Goal: Task Accomplishment & Management: Manage account settings

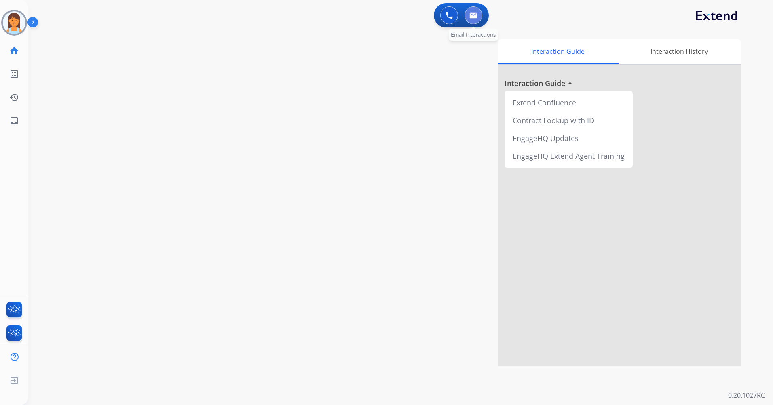
click at [476, 8] on button at bounding box center [474, 15] width 18 height 18
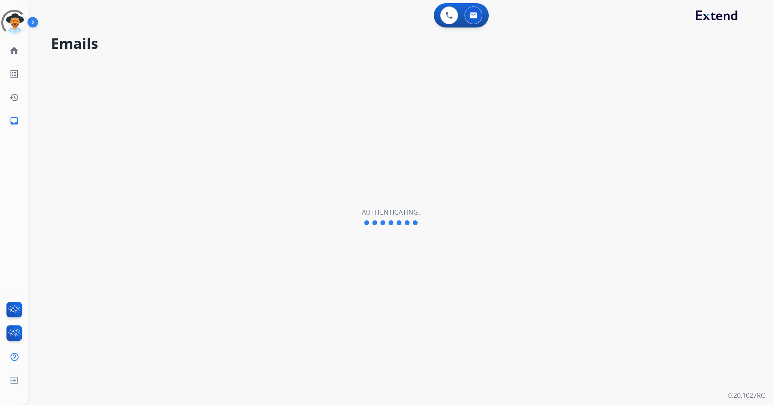
select select "**********"
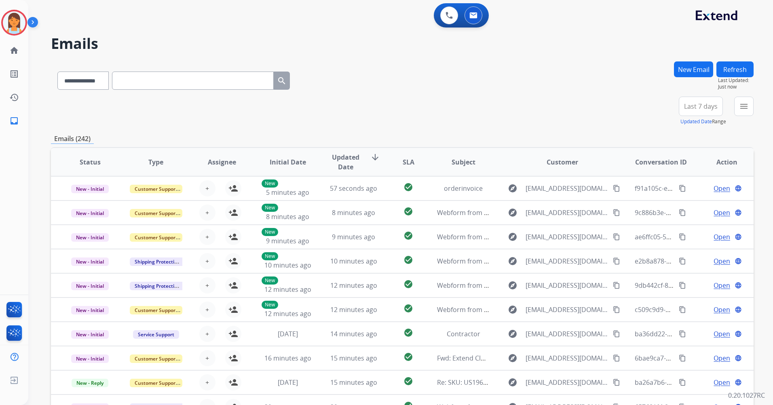
click at [129, 82] on input "text" at bounding box center [193, 81] width 162 height 18
paste input "**********"
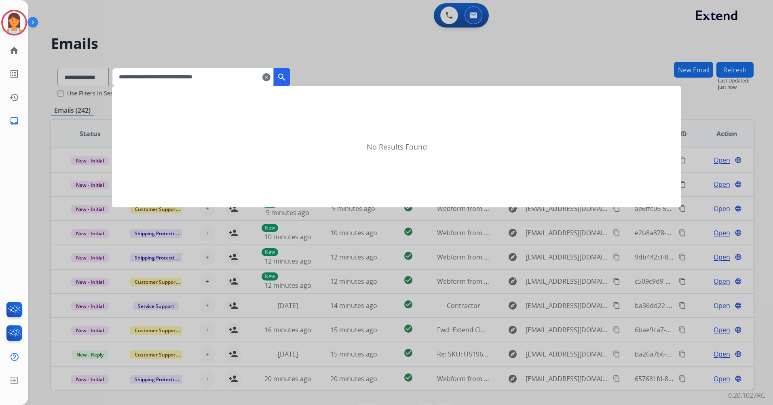
type input "**********"
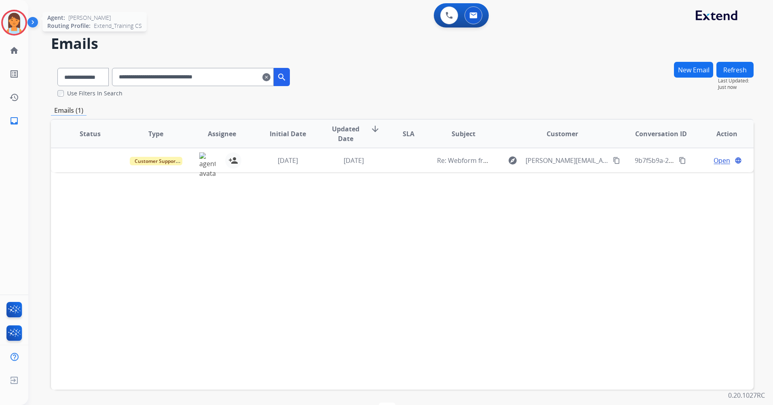
click at [26, 22] on div at bounding box center [14, 23] width 26 height 26
click at [7, 23] on img at bounding box center [14, 22] width 23 height 23
click at [9, 18] on img at bounding box center [14, 22] width 23 height 23
click at [13, 19] on img at bounding box center [14, 22] width 23 height 23
click at [205, 29] on div "0 Voice Interactions 0 Email Interactions" at bounding box center [396, 16] width 716 height 26
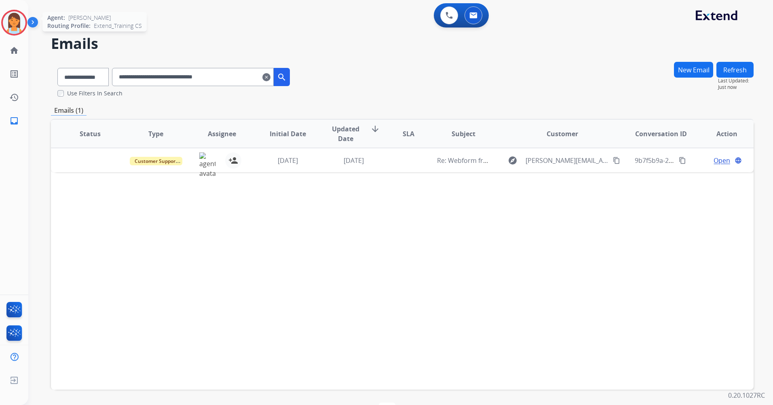
click at [6, 19] on img at bounding box center [14, 22] width 23 height 23
click at [9, 28] on img at bounding box center [14, 22] width 23 height 23
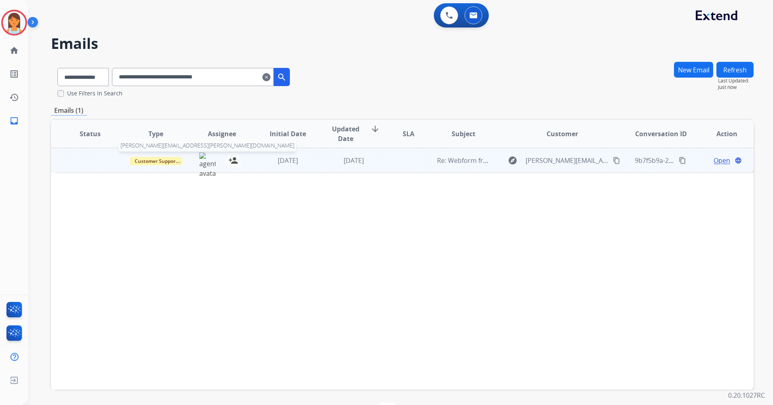
click at [203, 158] on img at bounding box center [207, 165] width 16 height 26
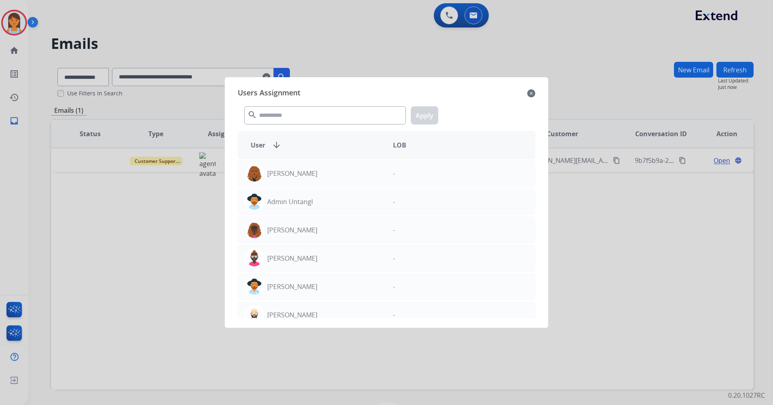
click at [297, 44] on div at bounding box center [386, 202] width 773 height 405
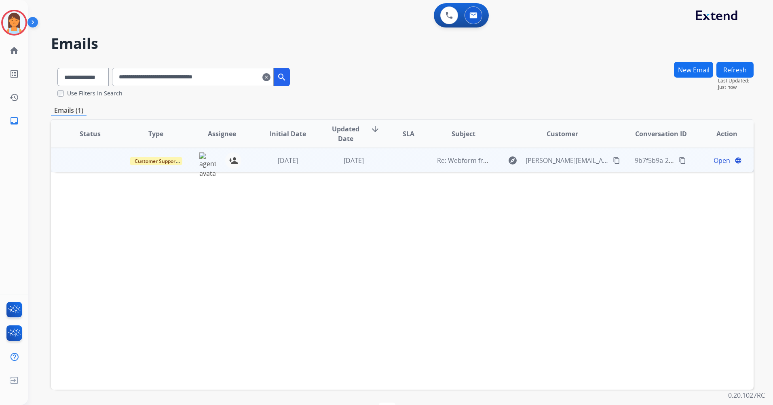
click at [101, 161] on td at bounding box center [84, 160] width 66 height 24
click at [717, 162] on span "Open" at bounding box center [722, 160] width 17 height 10
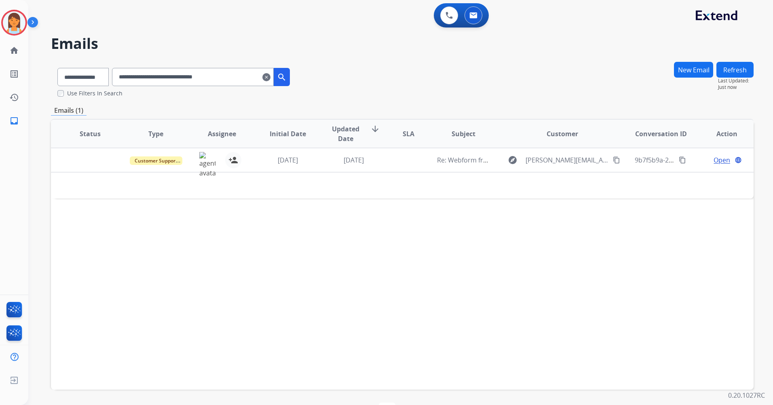
click at [701, 161] on div "Open language" at bounding box center [727, 160] width 53 height 10
click at [717, 161] on span "Open" at bounding box center [722, 161] width 17 height 10
click at [714, 162] on span "Open" at bounding box center [722, 161] width 17 height 10
click at [717, 160] on span "Open" at bounding box center [722, 161] width 17 height 10
click at [206, 163] on img at bounding box center [207, 165] width 16 height 26
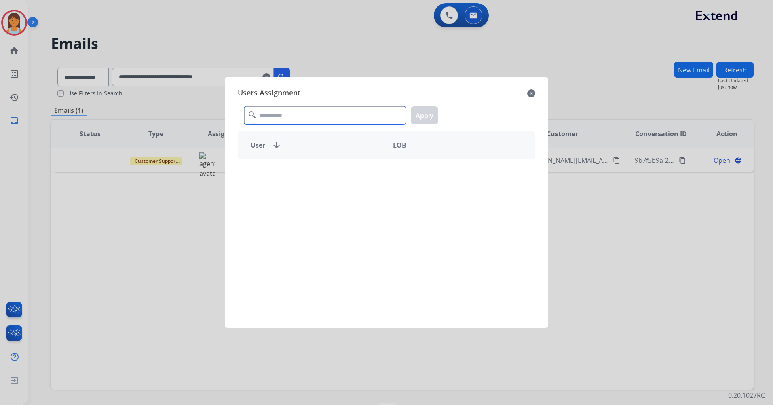
click at [303, 115] on input "text" at bounding box center [325, 115] width 162 height 18
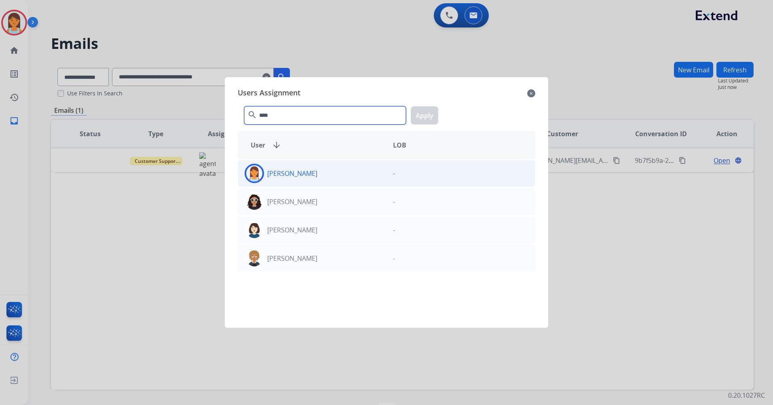
type input "****"
click at [320, 174] on div "Jessica Olivarez" at bounding box center [312, 173] width 148 height 19
click at [426, 115] on button "Apply" at bounding box center [425, 115] width 28 height 18
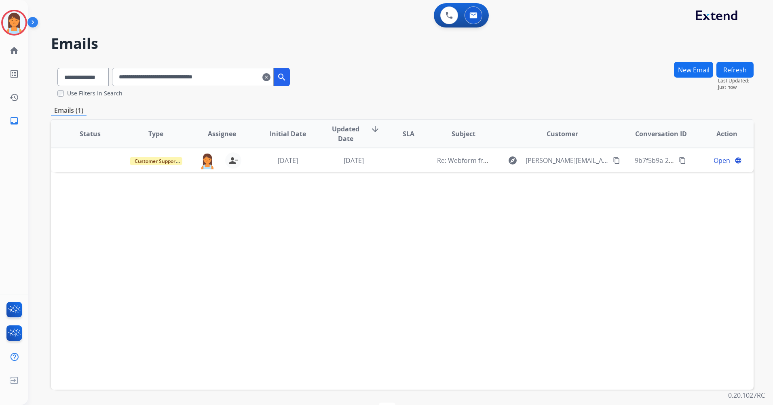
click at [714, 160] on span "Open" at bounding box center [722, 161] width 17 height 10
click at [723, 161] on span "Open" at bounding box center [722, 161] width 17 height 10
click at [692, 166] on td "Open language check_circle_outline Saved" at bounding box center [721, 160] width 66 height 24
click at [704, 158] on span "Open" at bounding box center [712, 160] width 17 height 10
click at [728, 67] on button "Refresh" at bounding box center [735, 70] width 37 height 16
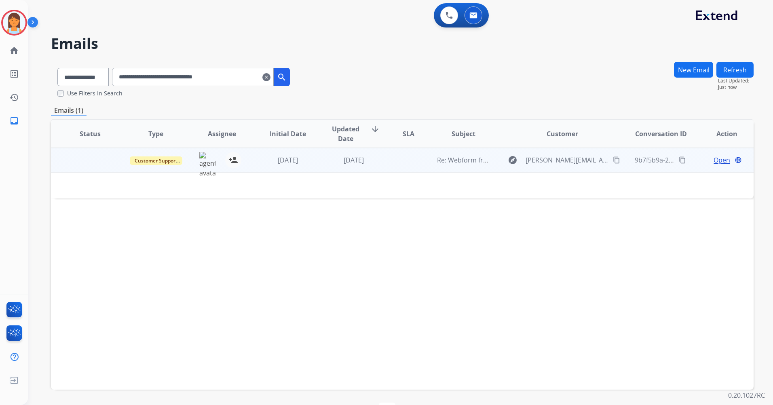
click at [714, 161] on span "Open" at bounding box center [722, 160] width 17 height 10
click at [701, 160] on div "Open language" at bounding box center [727, 160] width 53 height 10
click at [714, 161] on span "Open" at bounding box center [722, 161] width 17 height 10
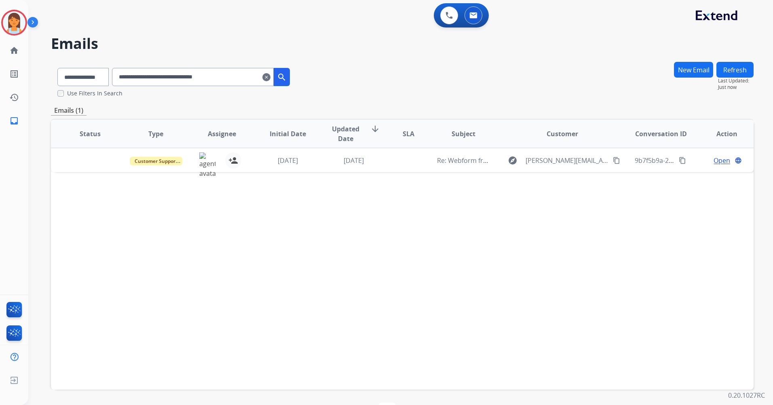
click at [613, 161] on mat-icon "content_copy" at bounding box center [616, 160] width 7 height 7
drag, startPoint x: 81, startPoint y: 77, endPoint x: 85, endPoint y: 82, distance: 6.1
click at [81, 77] on select "**********" at bounding box center [82, 77] width 51 height 18
select select "**********"
click at [57, 68] on select "**********" at bounding box center [82, 77] width 51 height 18
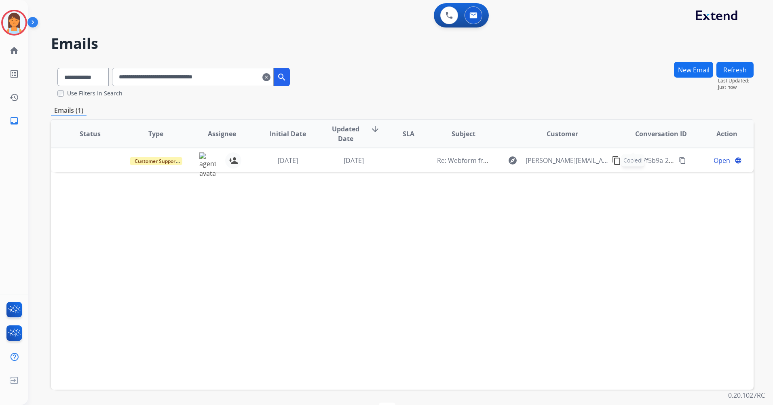
drag, startPoint x: 253, startPoint y: 78, endPoint x: -12, endPoint y: 309, distance: 351.7
click at [0, 309] on html "**********" at bounding box center [386, 202] width 773 height 405
paste input "text"
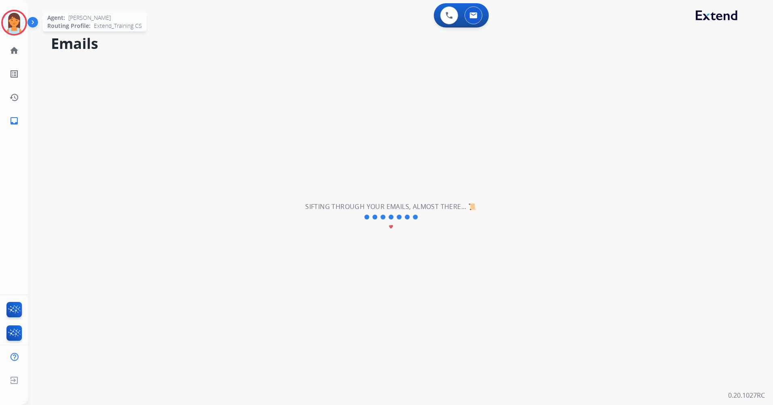
click at [17, 25] on img at bounding box center [14, 22] width 23 height 23
click at [21, 23] on img at bounding box center [14, 22] width 23 height 23
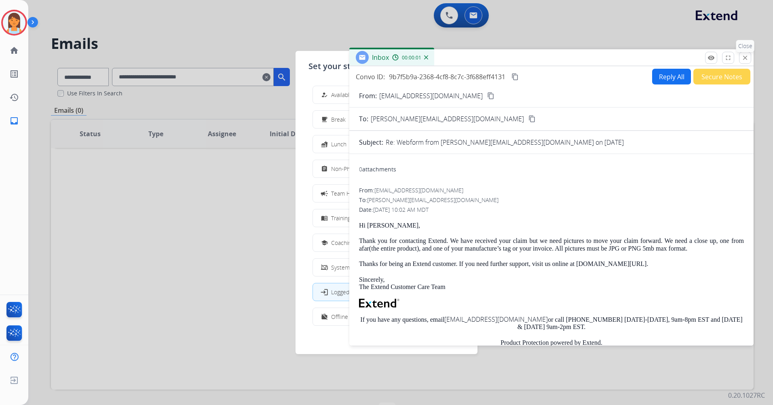
click at [748, 55] on mat-icon "close" at bounding box center [745, 57] width 7 height 7
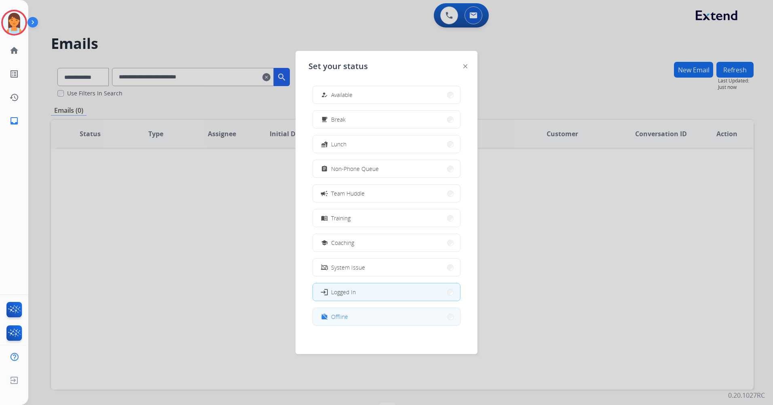
click at [394, 317] on button "work_off Offline" at bounding box center [386, 316] width 147 height 17
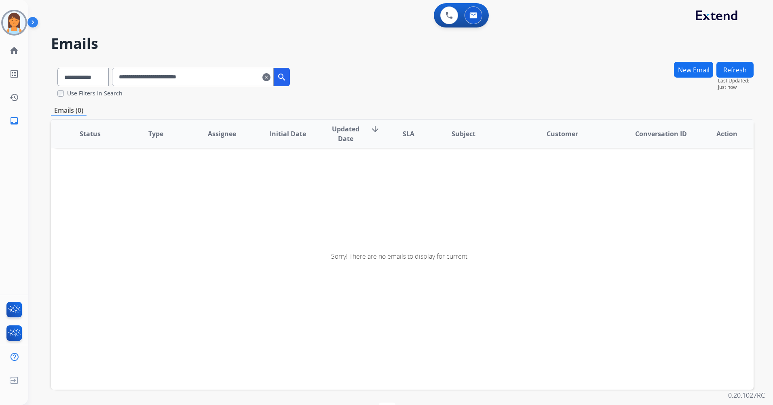
click at [217, 72] on input "**********" at bounding box center [193, 77] width 162 height 18
type input "**********"
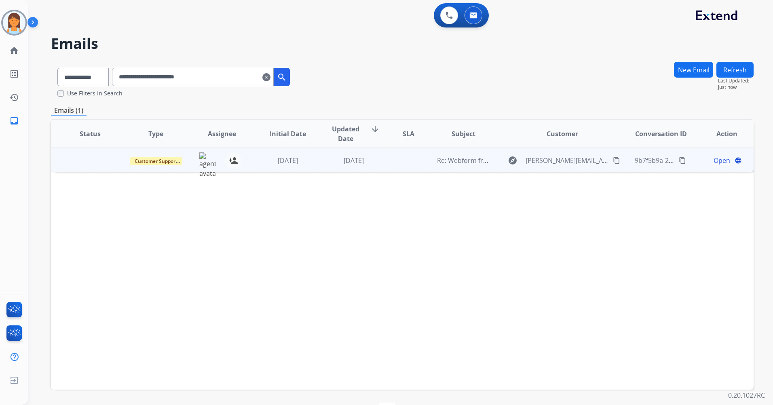
click at [715, 159] on span "Open" at bounding box center [722, 161] width 17 height 10
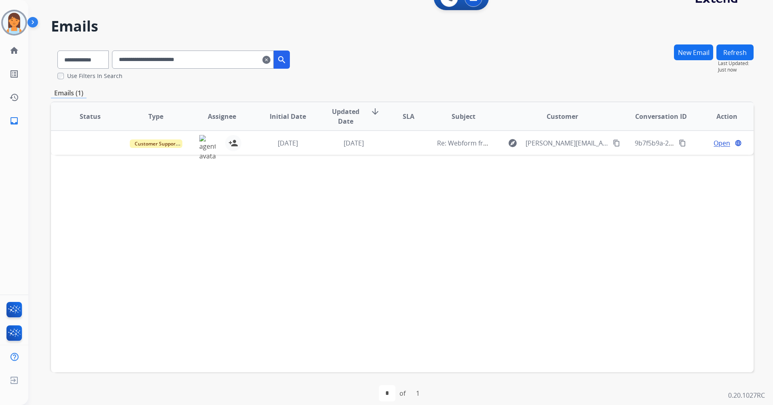
scroll to position [27, 0]
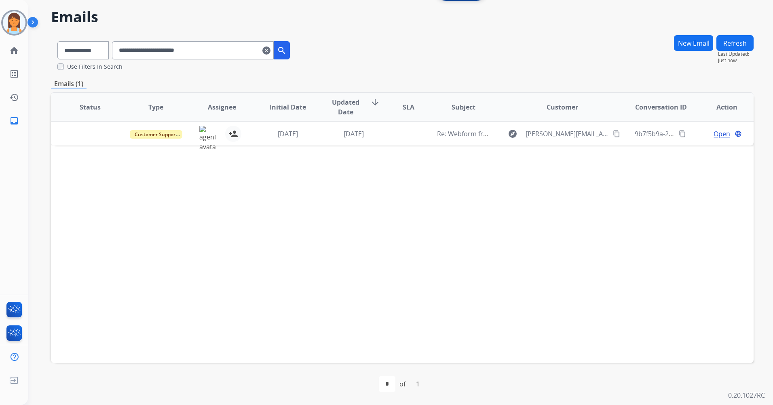
click at [563, 243] on div "Status Type Assignee Initial Date Updated Date arrow_downward SLA Subject Custo…" at bounding box center [402, 227] width 703 height 271
click at [719, 135] on span "Open" at bounding box center [722, 134] width 17 height 10
click at [717, 135] on span "Open" at bounding box center [722, 134] width 17 height 10
click at [735, 135] on mat-icon "language" at bounding box center [738, 133] width 7 height 7
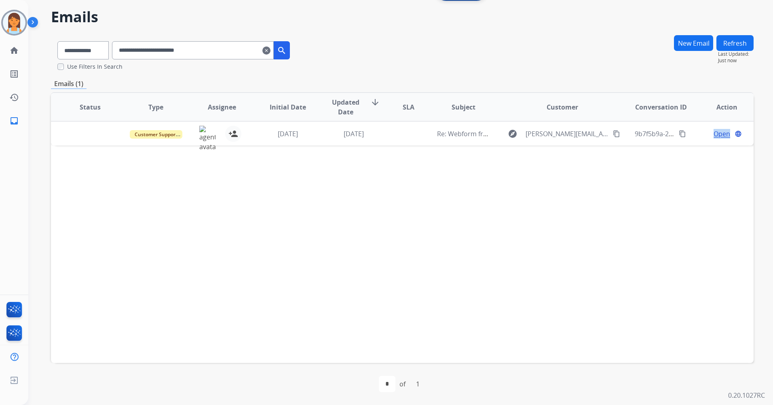
click at [688, 133] on td "Open language" at bounding box center [721, 133] width 66 height 24
click at [277, 161] on td at bounding box center [336, 159] width 571 height 26
drag, startPoint x: 262, startPoint y: 163, endPoint x: 201, endPoint y: 130, distance: 68.6
click at [201, 130] on img at bounding box center [207, 138] width 16 height 26
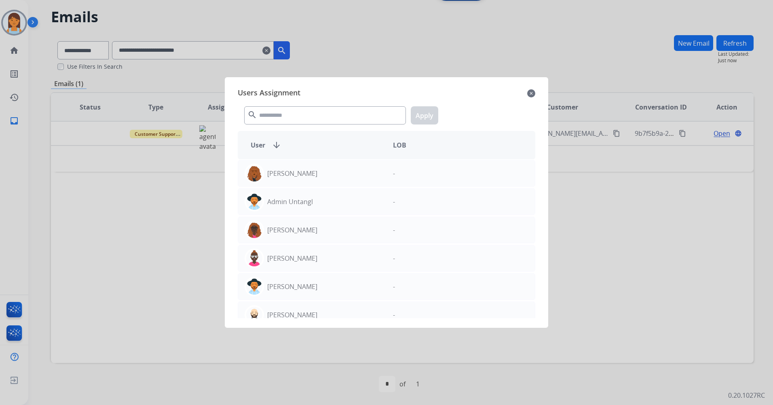
click at [178, 165] on div at bounding box center [386, 202] width 773 height 405
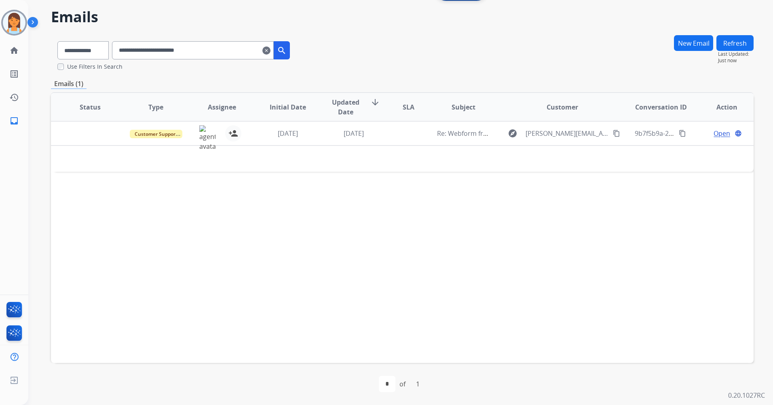
click at [714, 133] on span "Open" at bounding box center [722, 134] width 17 height 10
click at [718, 186] on div "Status Type Assignee Initial Date Updated Date arrow_downward SLA Subject Custo…" at bounding box center [402, 227] width 703 height 271
click at [694, 135] on td "Open language" at bounding box center [721, 133] width 66 height 24
click at [719, 138] on span "Open" at bounding box center [722, 134] width 17 height 10
drag, startPoint x: 707, startPoint y: 133, endPoint x: 611, endPoint y: 187, distance: 109.6
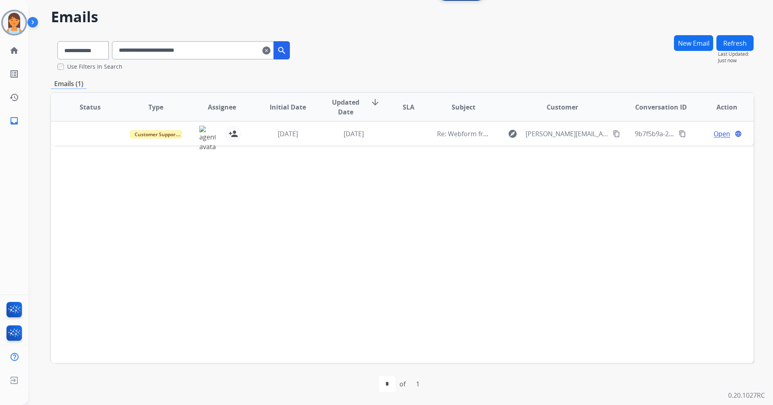
click at [613, 187] on div "Status Type Assignee Initial Date Updated Date arrow_downward SLA Subject Custo…" at bounding box center [402, 227] width 703 height 271
click at [729, 41] on button "Refresh" at bounding box center [735, 43] width 37 height 16
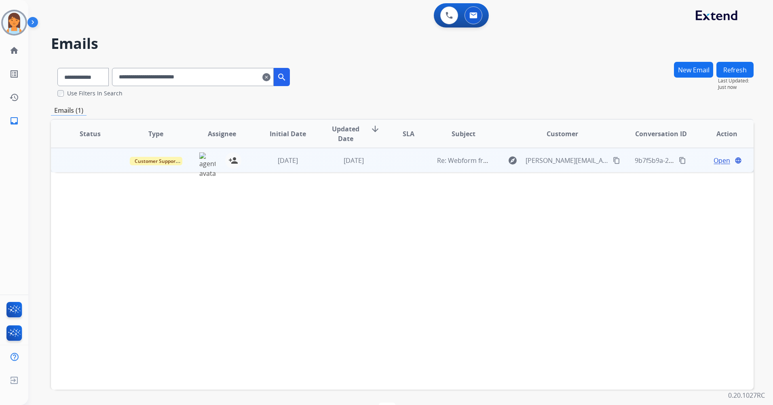
click at [715, 159] on span "Open" at bounding box center [722, 161] width 17 height 10
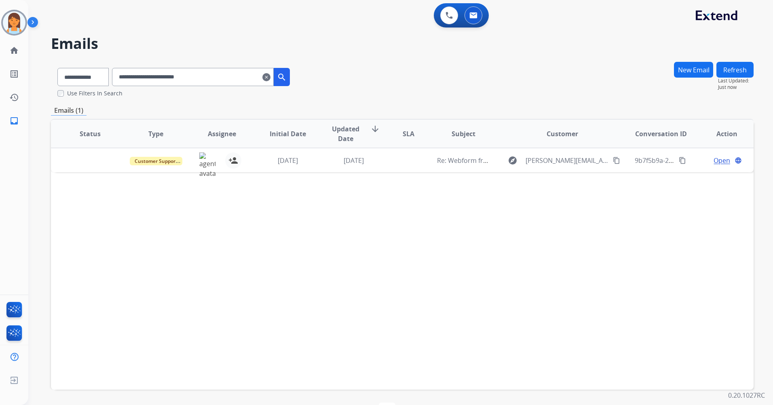
click at [714, 159] on span "Open" at bounding box center [722, 161] width 17 height 10
click at [714, 161] on span "Open" at bounding box center [722, 161] width 17 height 10
click at [659, 184] on div "Status Type Assignee Initial Date Updated Date arrow_downward SLA Subject Custo…" at bounding box center [402, 254] width 703 height 271
click at [679, 161] on mat-icon "content_copy" at bounding box center [682, 160] width 7 height 7
drag, startPoint x: 377, startPoint y: 95, endPoint x: 352, endPoint y: 71, distance: 34.0
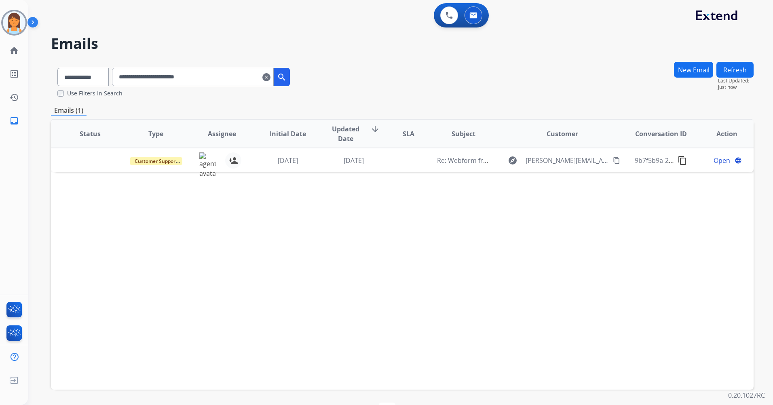
click at [352, 71] on div "**********" at bounding box center [402, 79] width 703 height 36
